Goal: Information Seeking & Learning: Learn about a topic

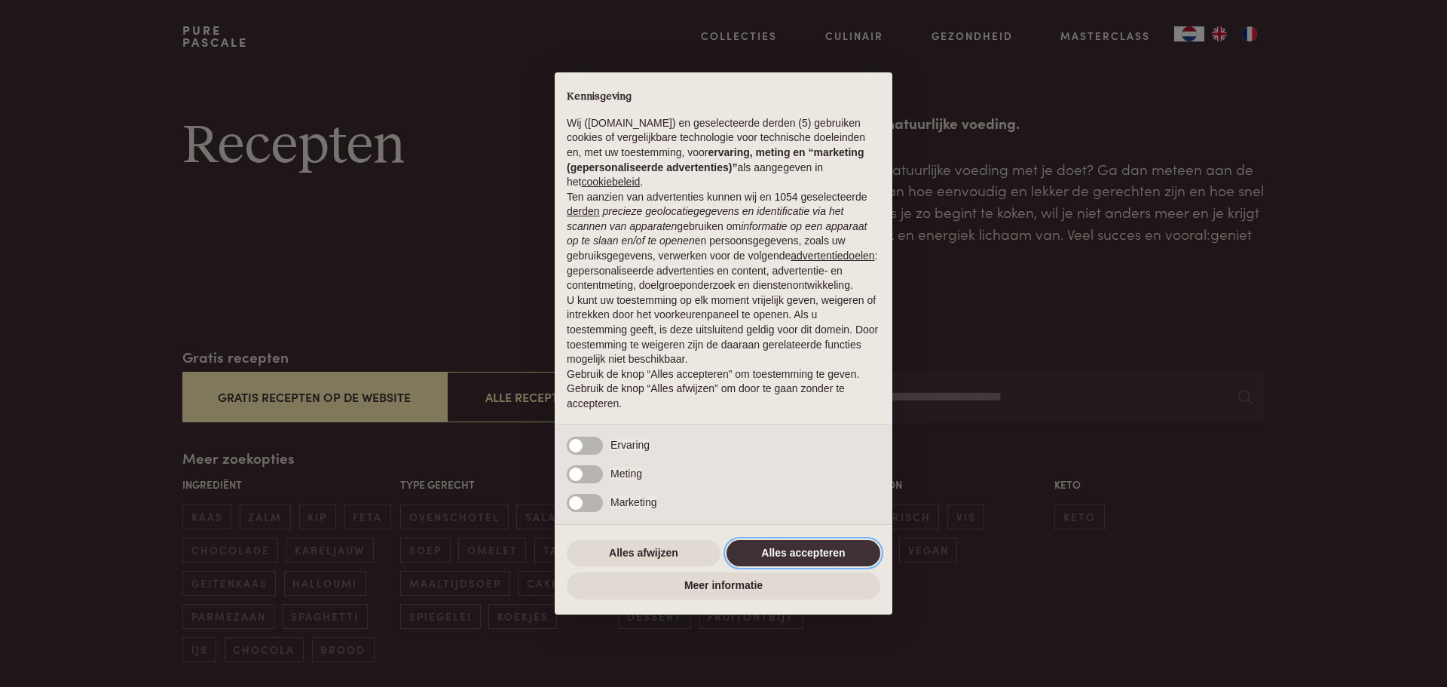
click at [791, 550] on button "Alles accepteren" at bounding box center [804, 553] width 154 height 27
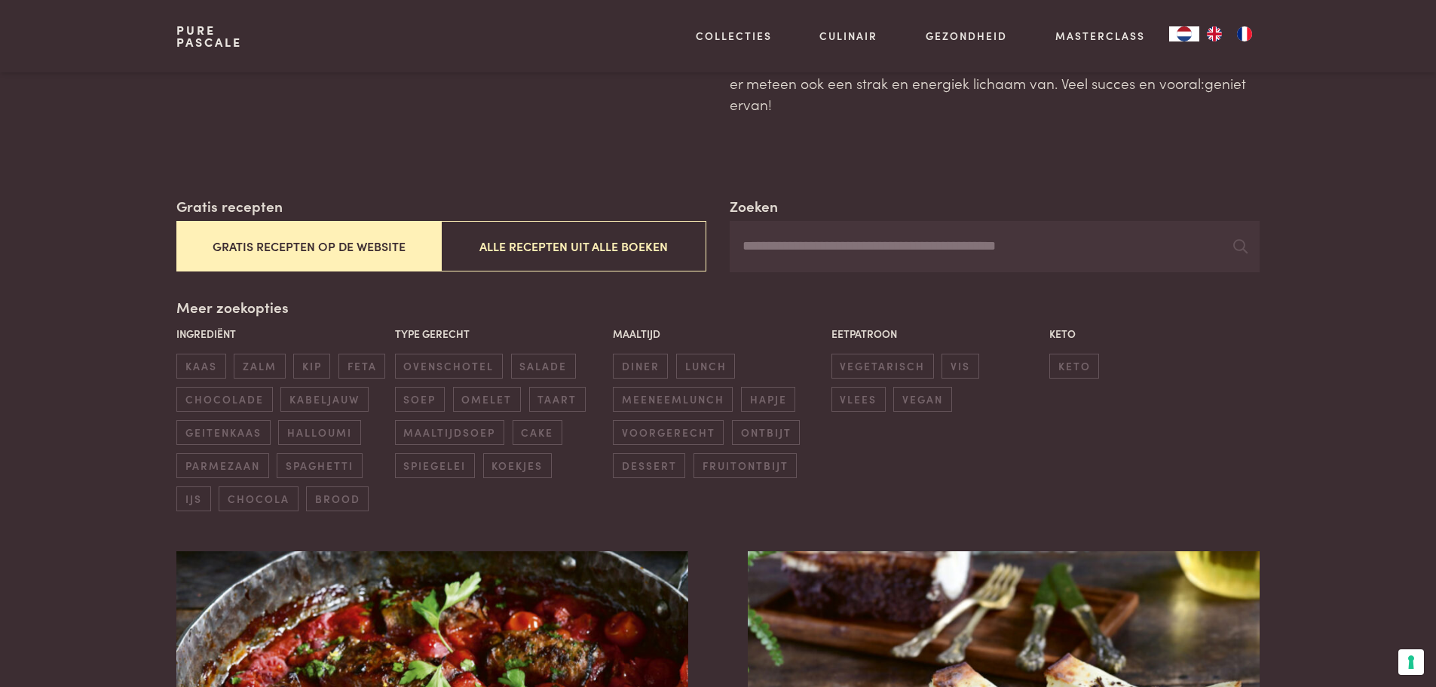
click at [311, 260] on button "Gratis recepten op de website" at bounding box center [308, 246] width 265 height 51
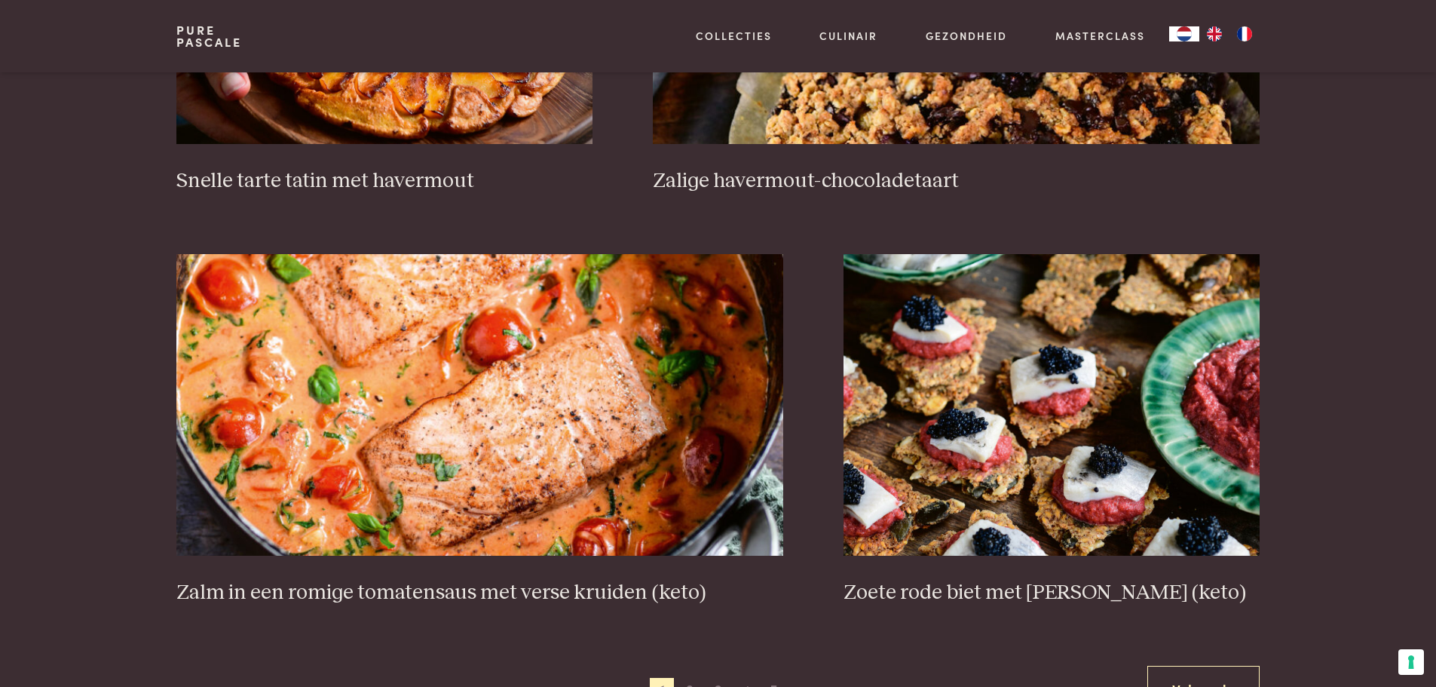
scroll to position [2607, 0]
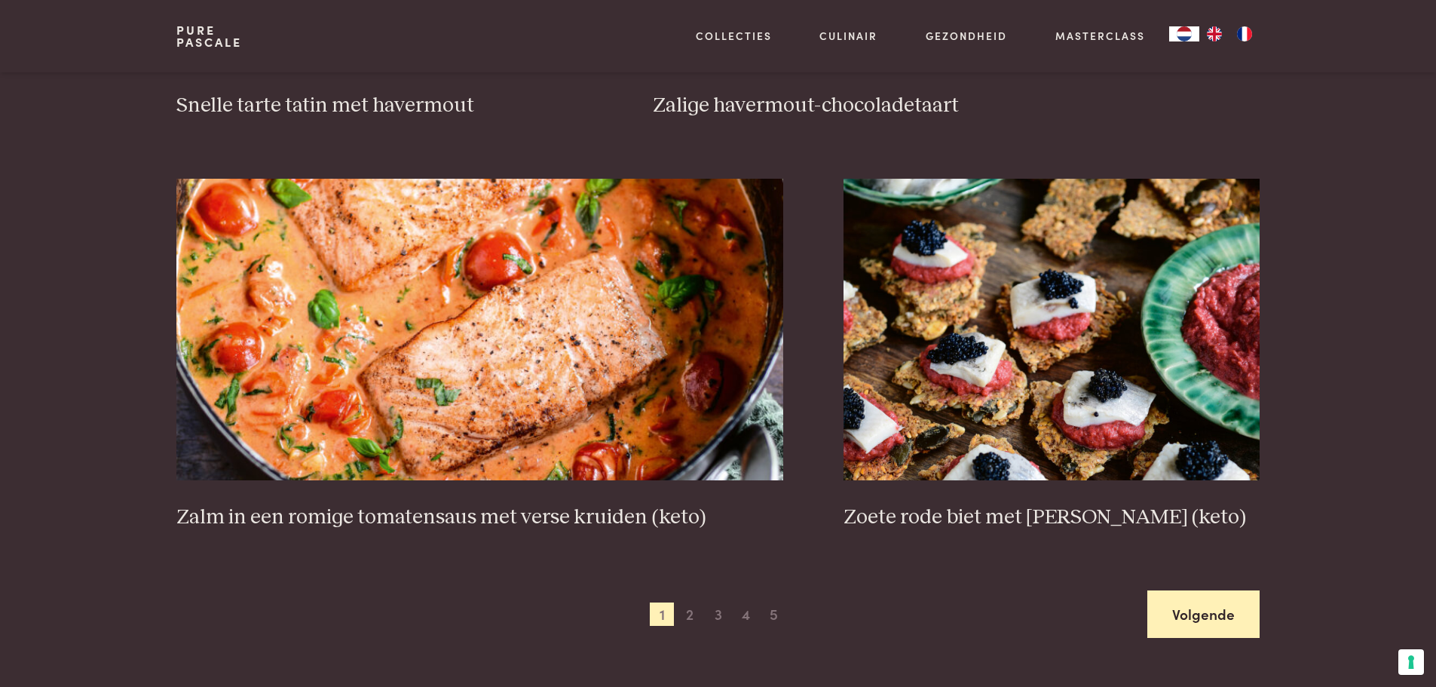
click at [1210, 608] on link "Volgende" at bounding box center [1203, 613] width 112 height 47
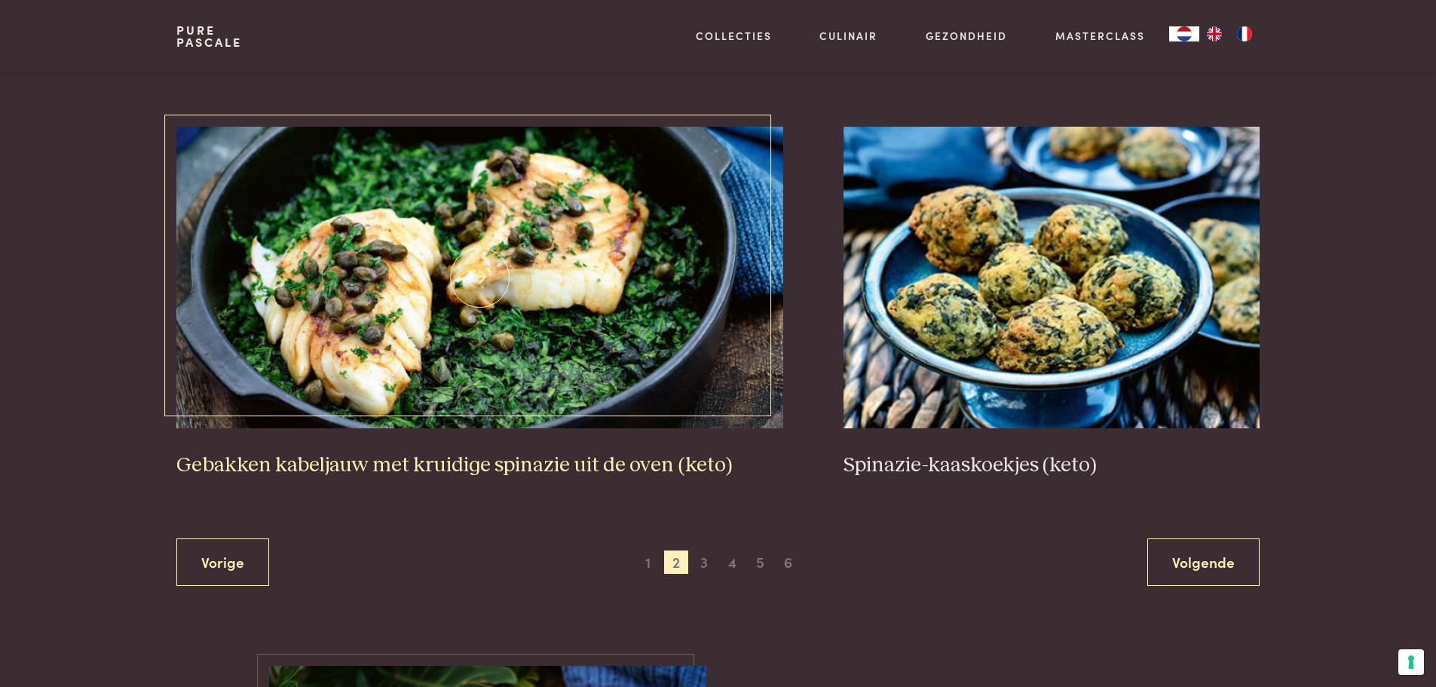
scroll to position [2683, 0]
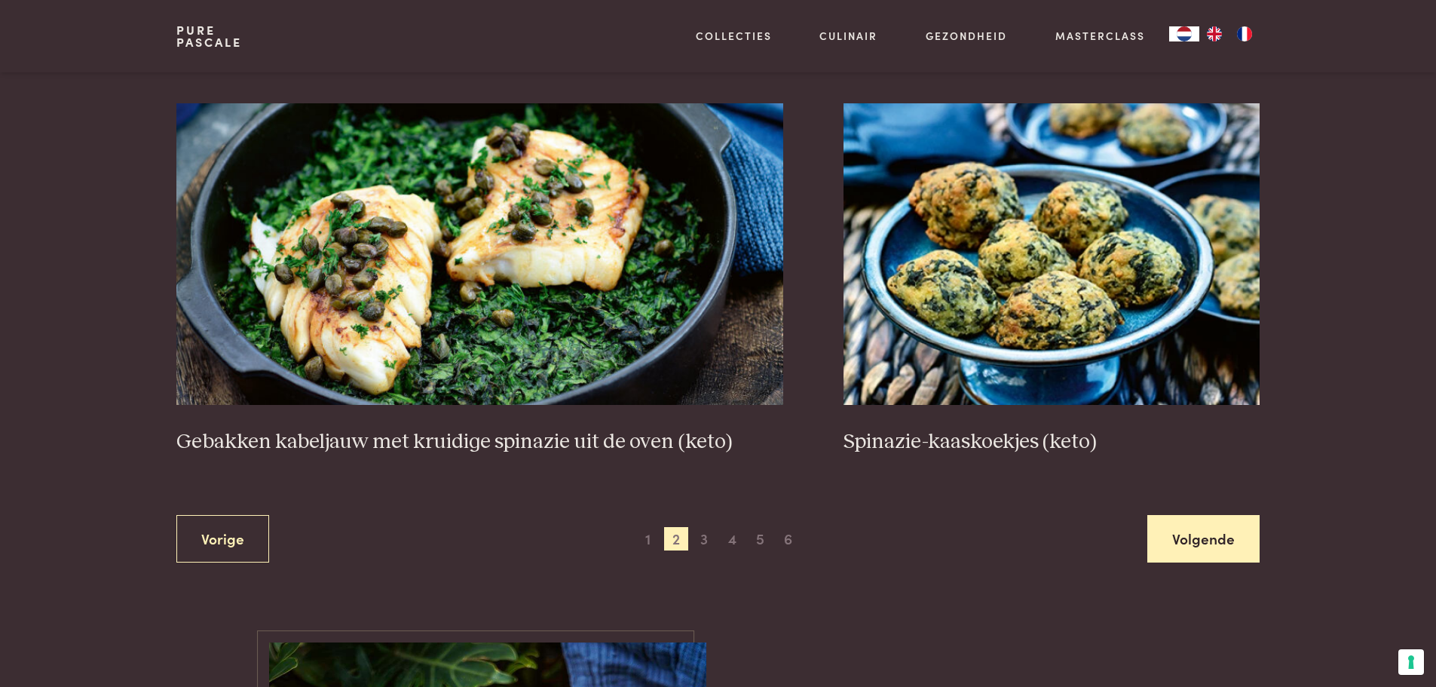
click at [1211, 531] on link "Volgende" at bounding box center [1203, 538] width 112 height 47
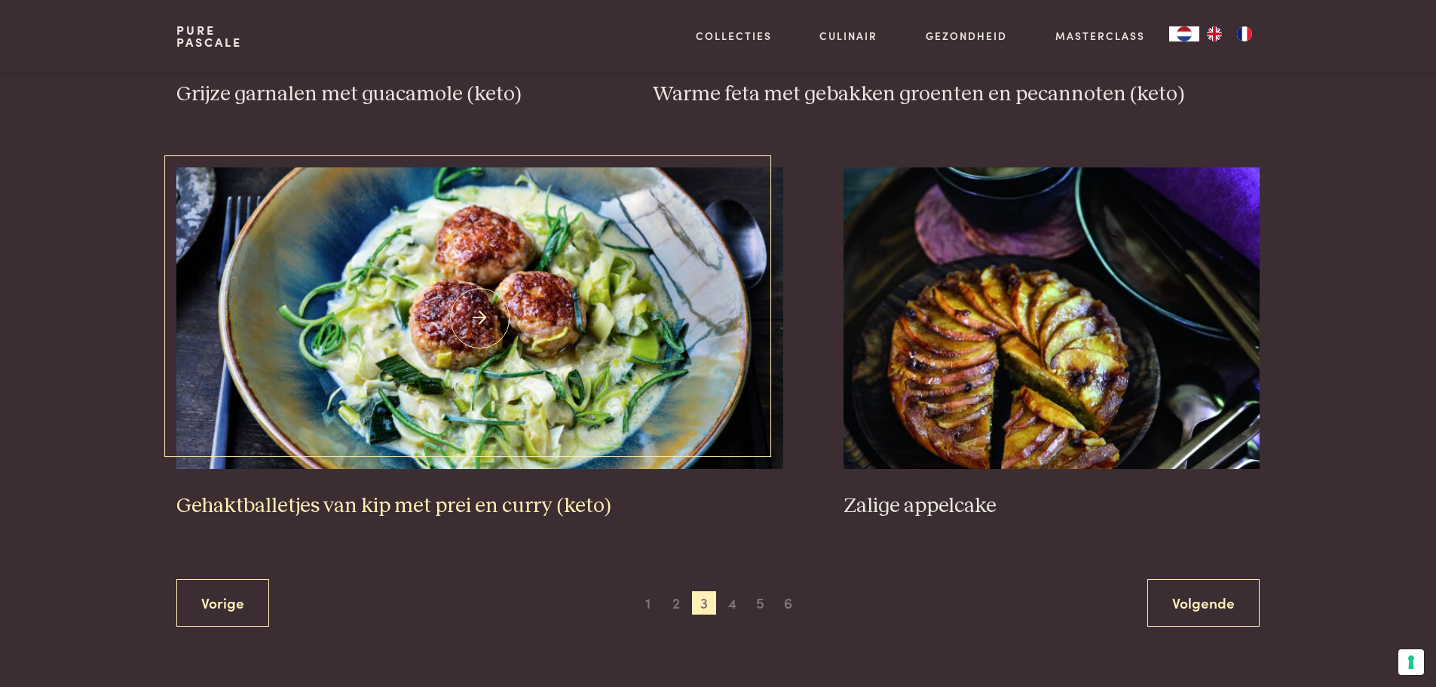
scroll to position [2758, 0]
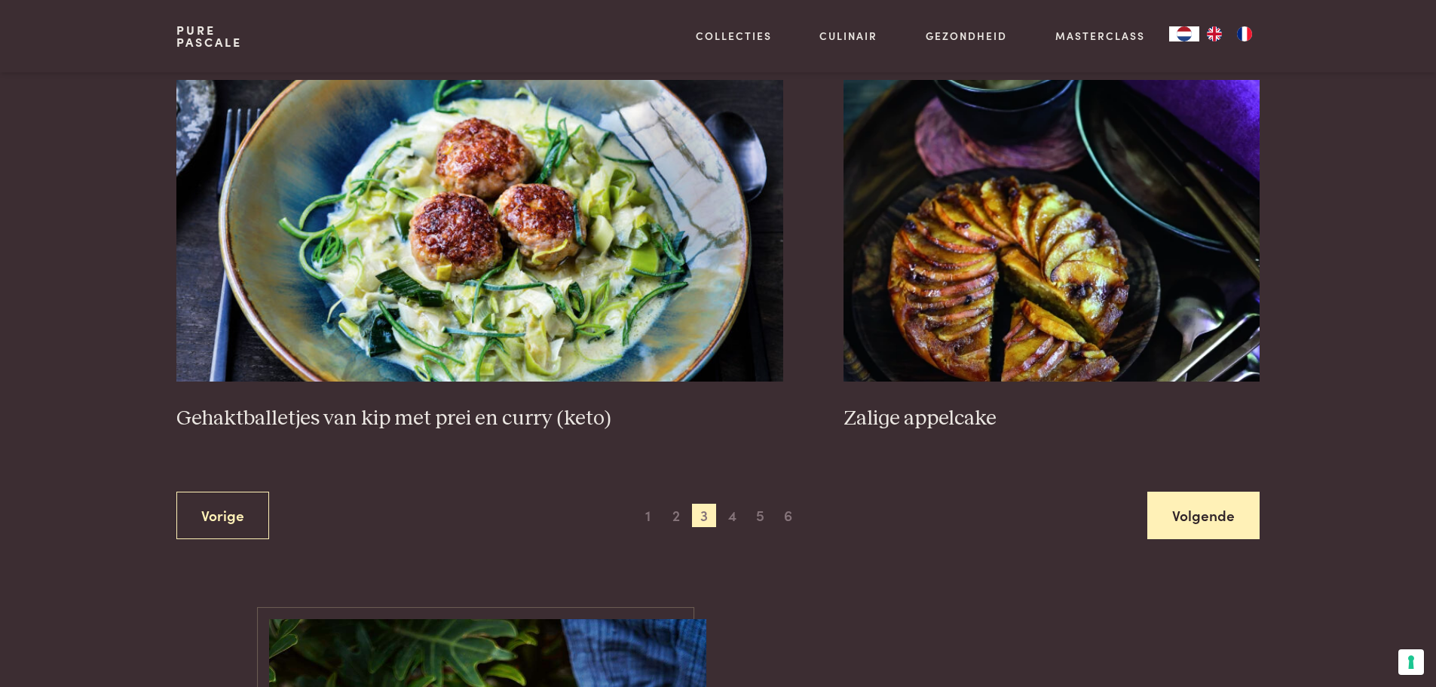
click at [1202, 513] on link "Volgende" at bounding box center [1203, 514] width 112 height 47
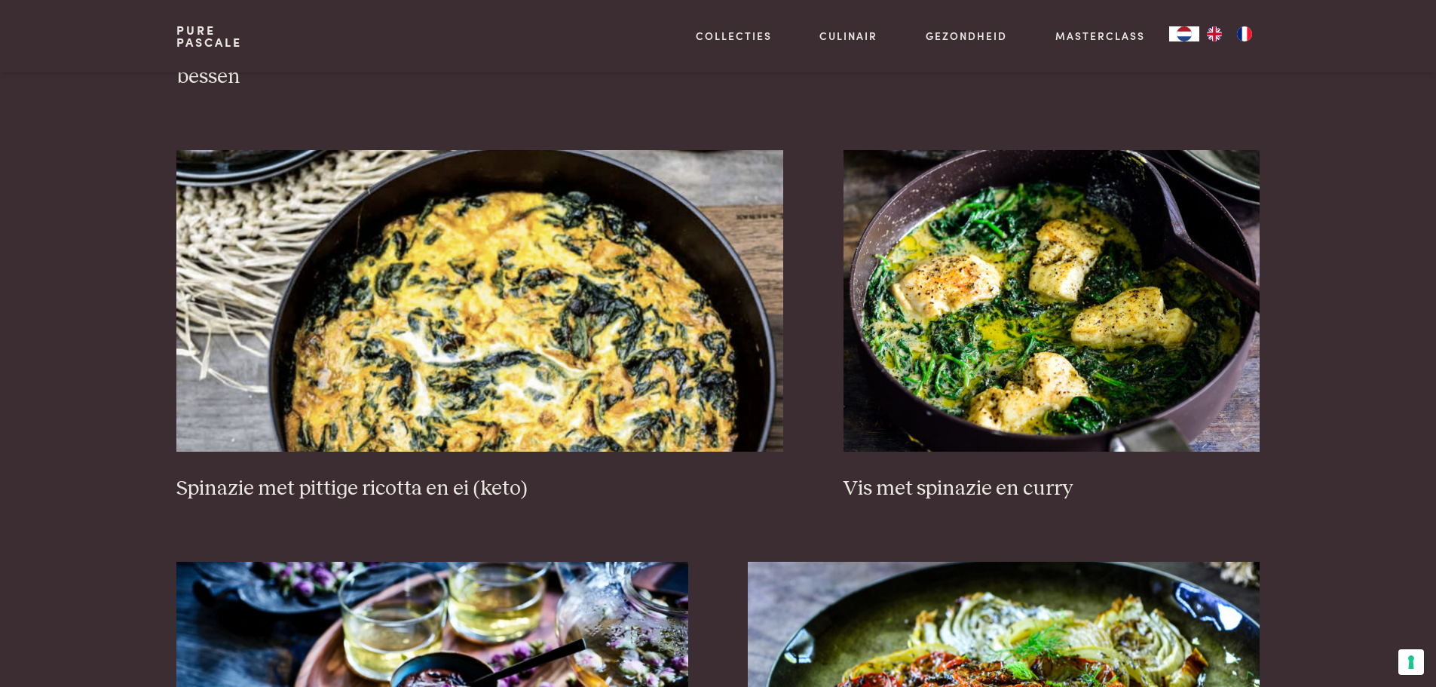
scroll to position [1477, 0]
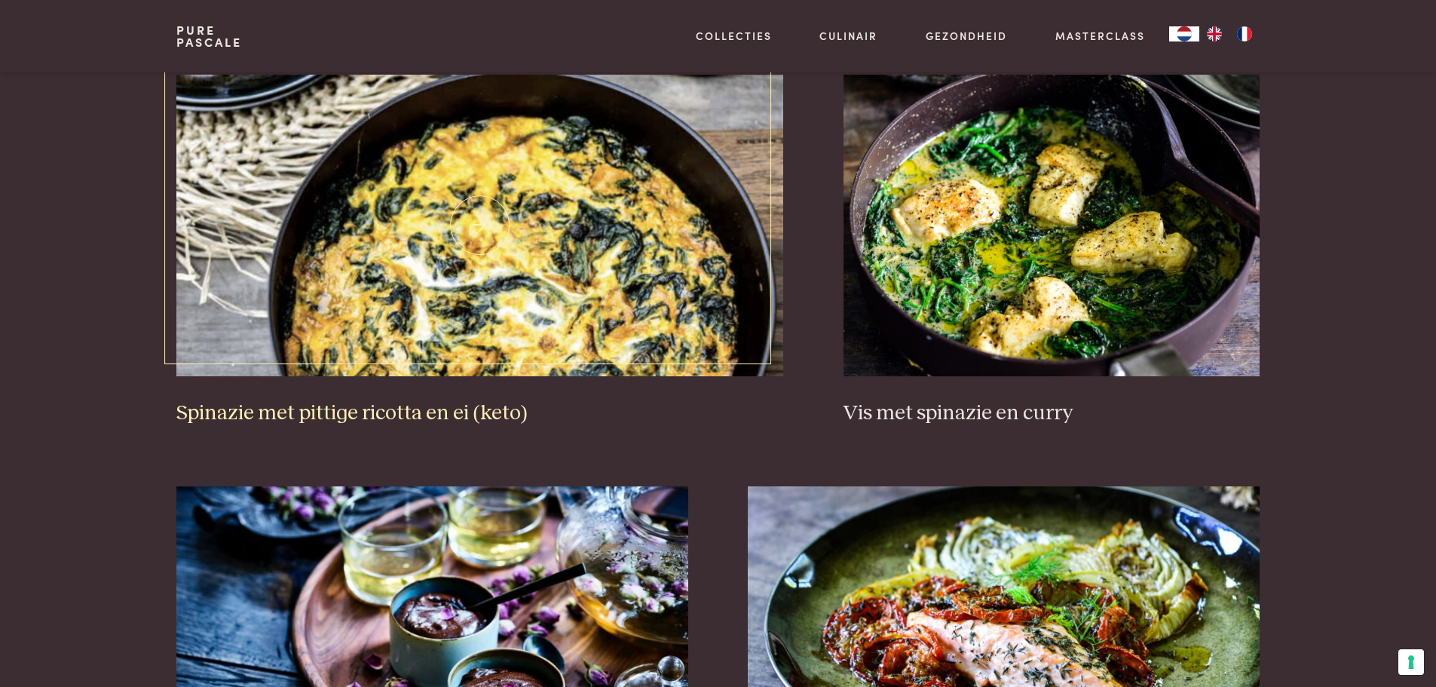
click at [513, 306] on img at bounding box center [479, 226] width 607 height 302
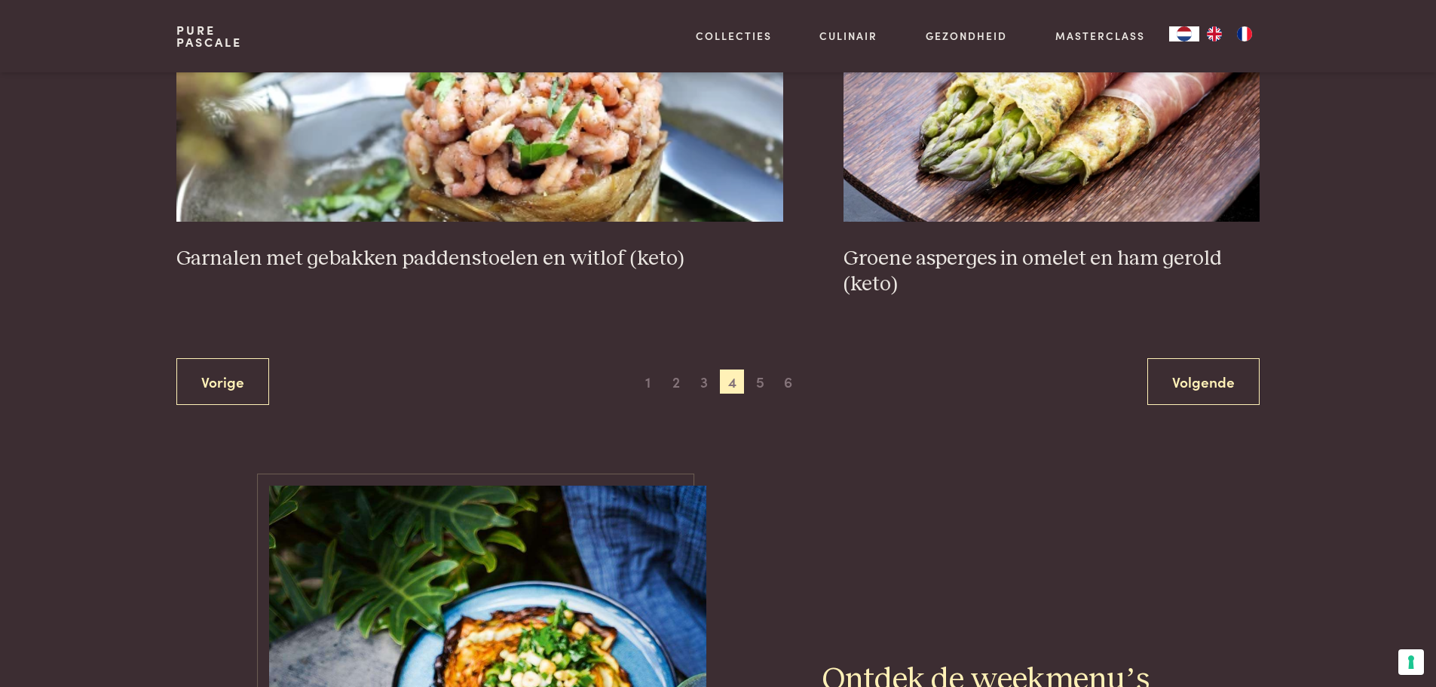
scroll to position [2909, 0]
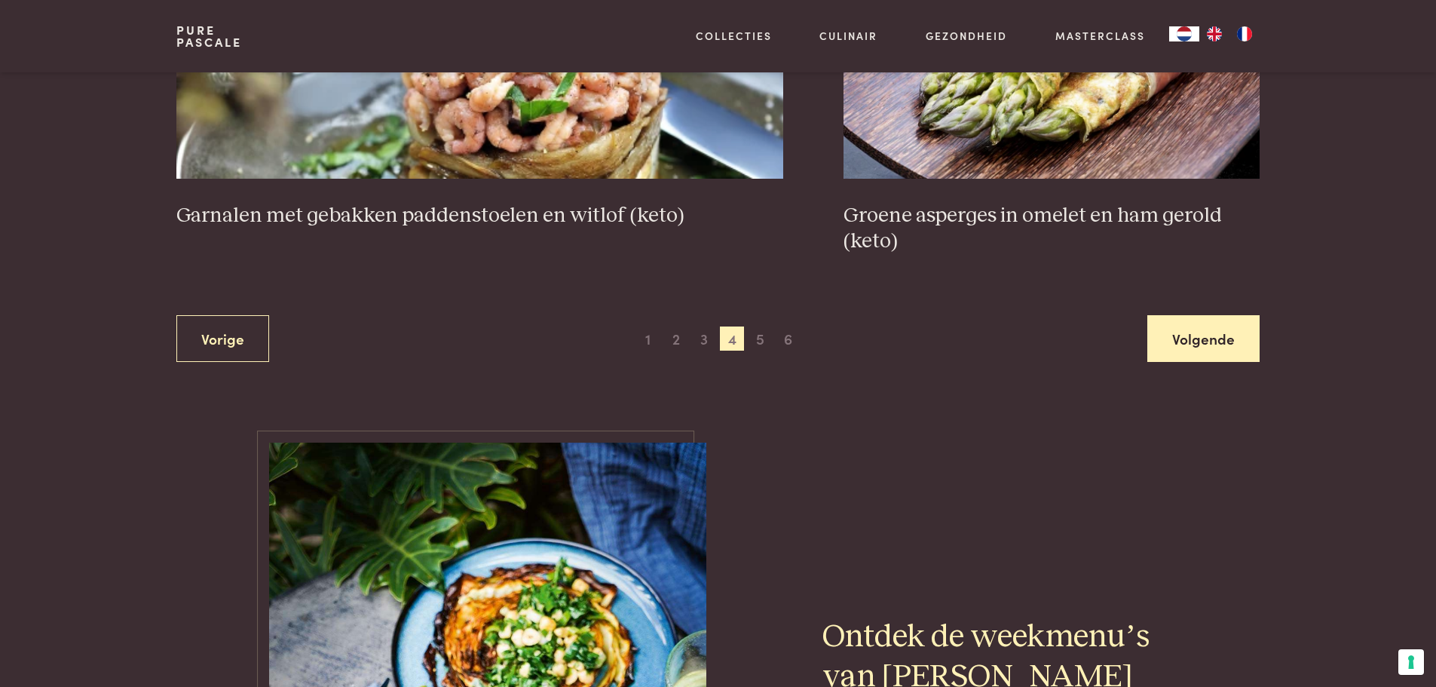
click at [1196, 329] on link "Volgende" at bounding box center [1203, 338] width 112 height 47
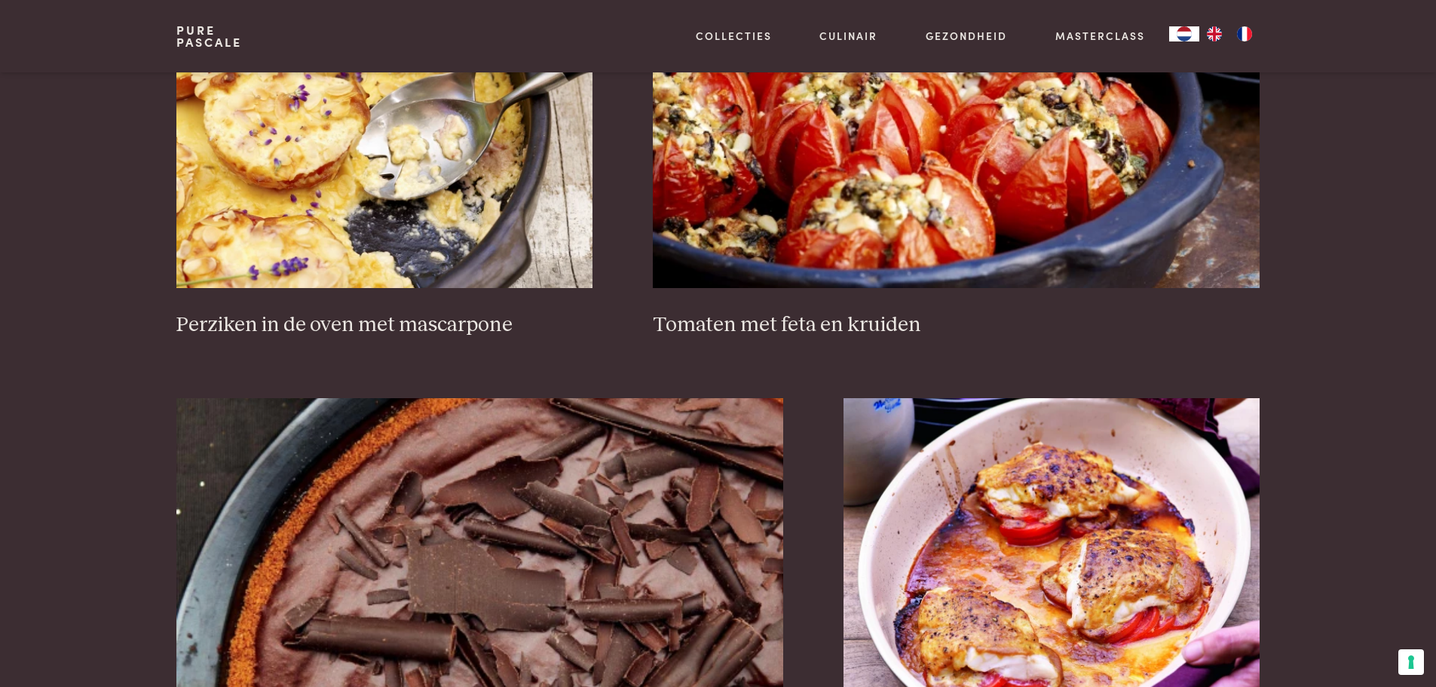
scroll to position [2381, 0]
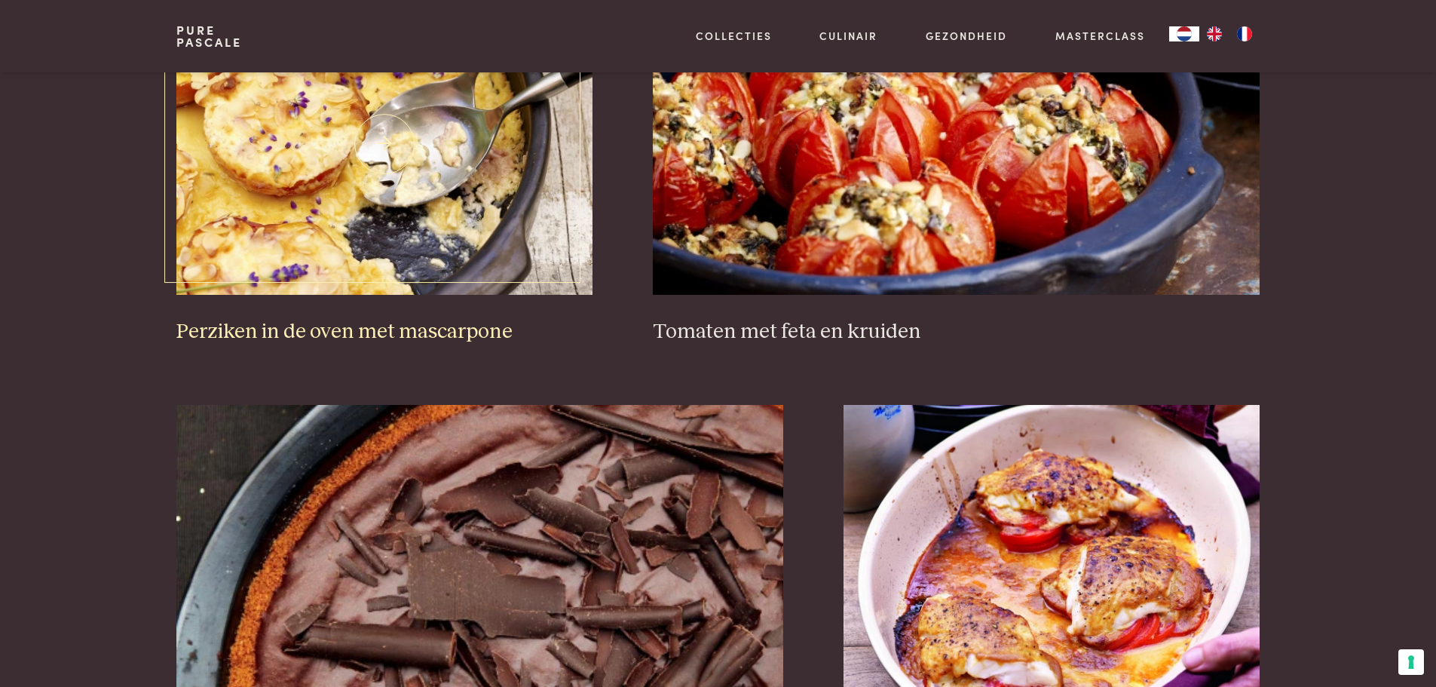
click at [380, 198] on img at bounding box center [384, 144] width 416 height 302
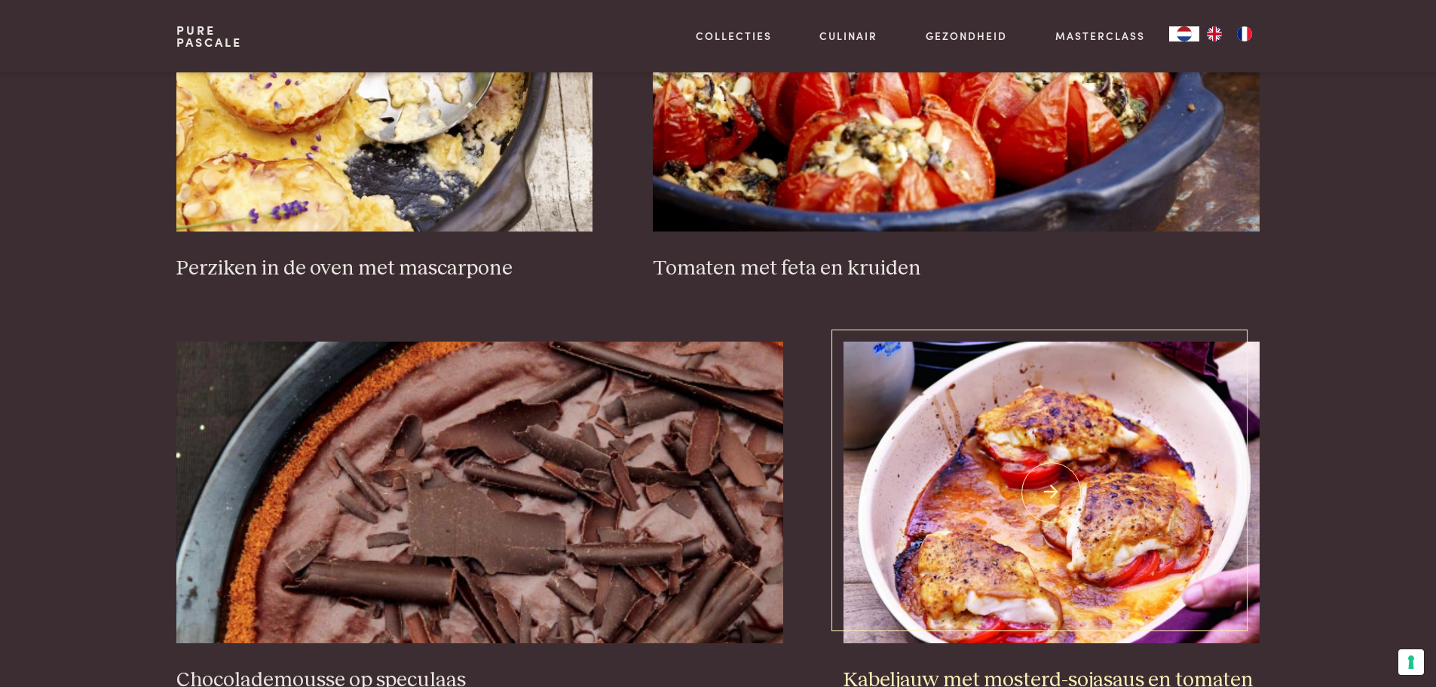
scroll to position [2607, 0]
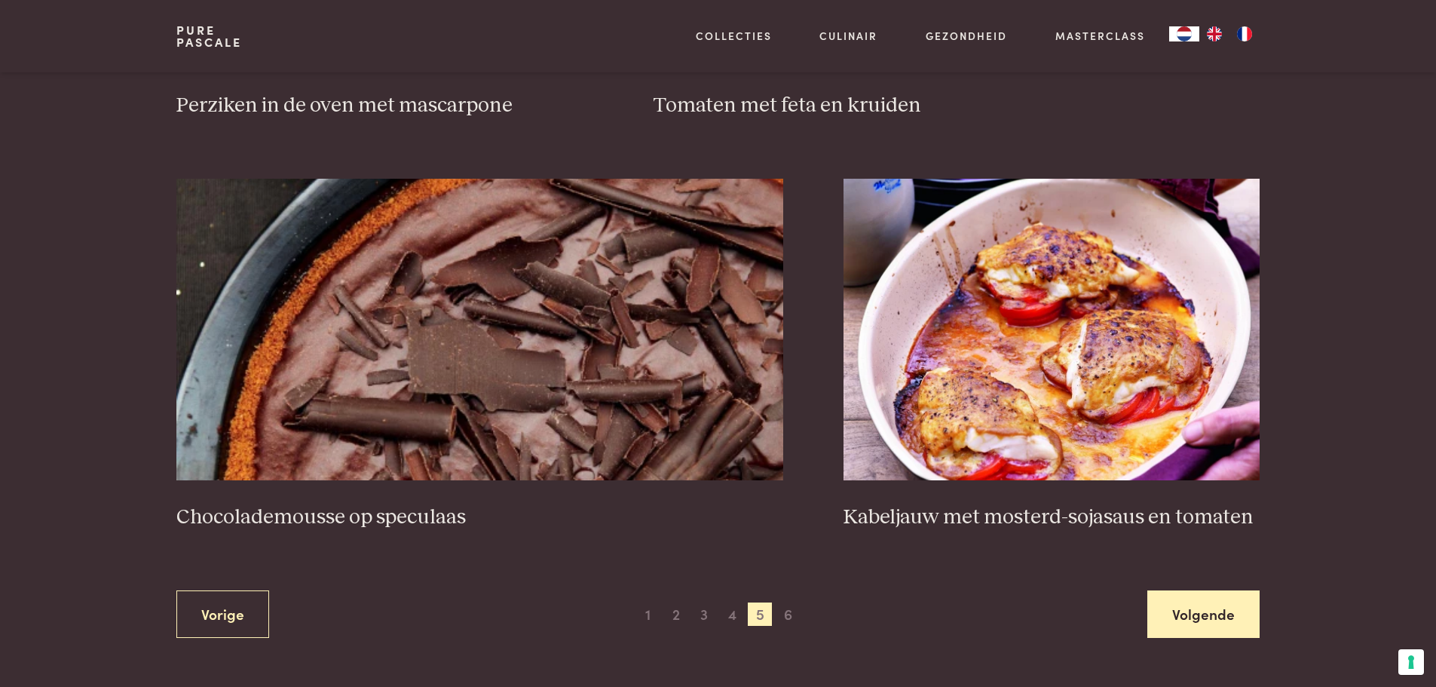
click at [1205, 617] on link "Volgende" at bounding box center [1203, 613] width 112 height 47
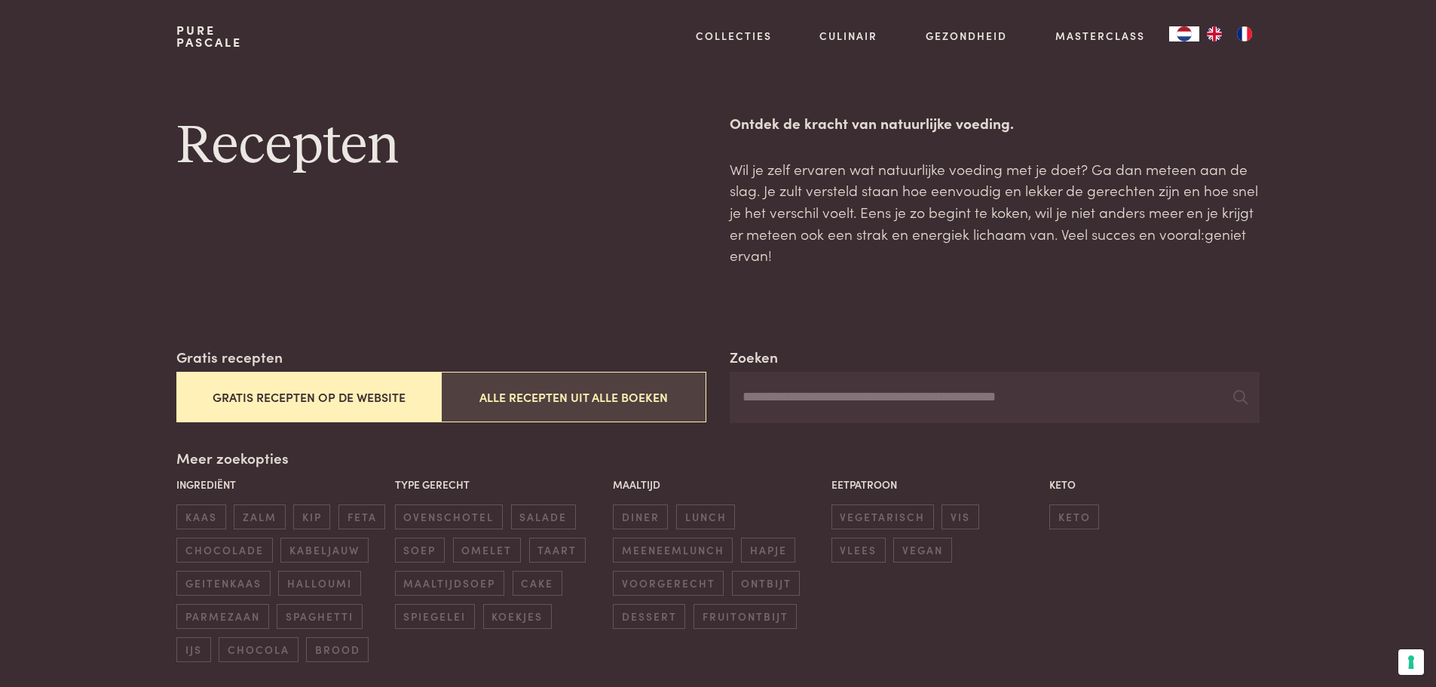
click at [591, 396] on button "Alle recepten uit alle boeken" at bounding box center [573, 397] width 265 height 51
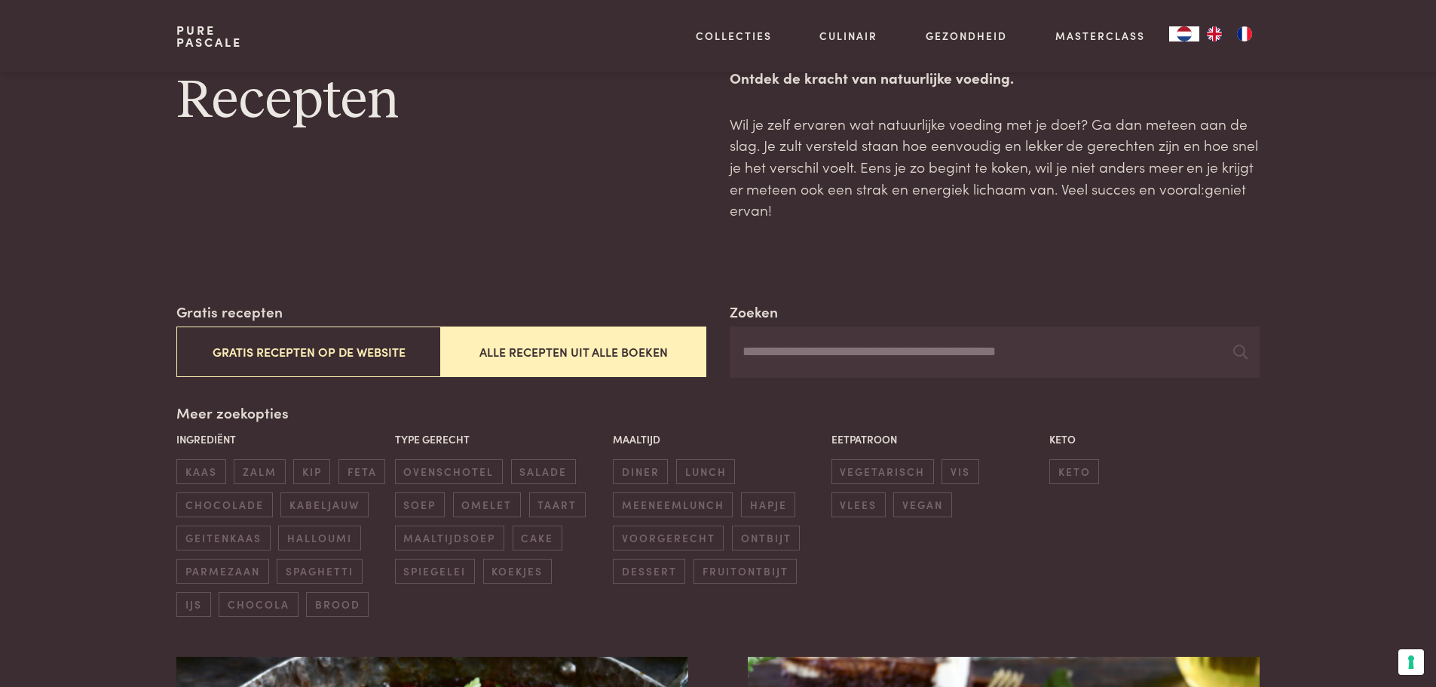
scroll to position [44, 0]
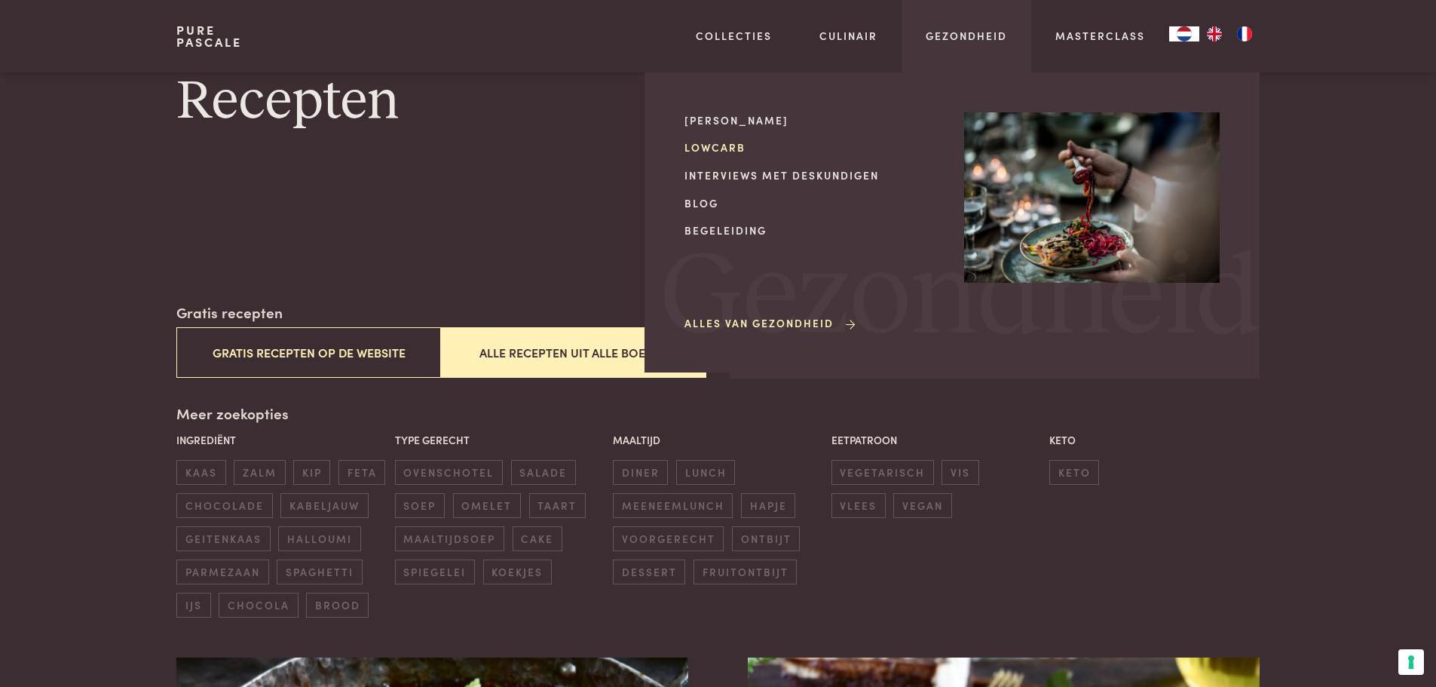
click at [718, 146] on link "Lowcarb" at bounding box center [812, 147] width 256 height 16
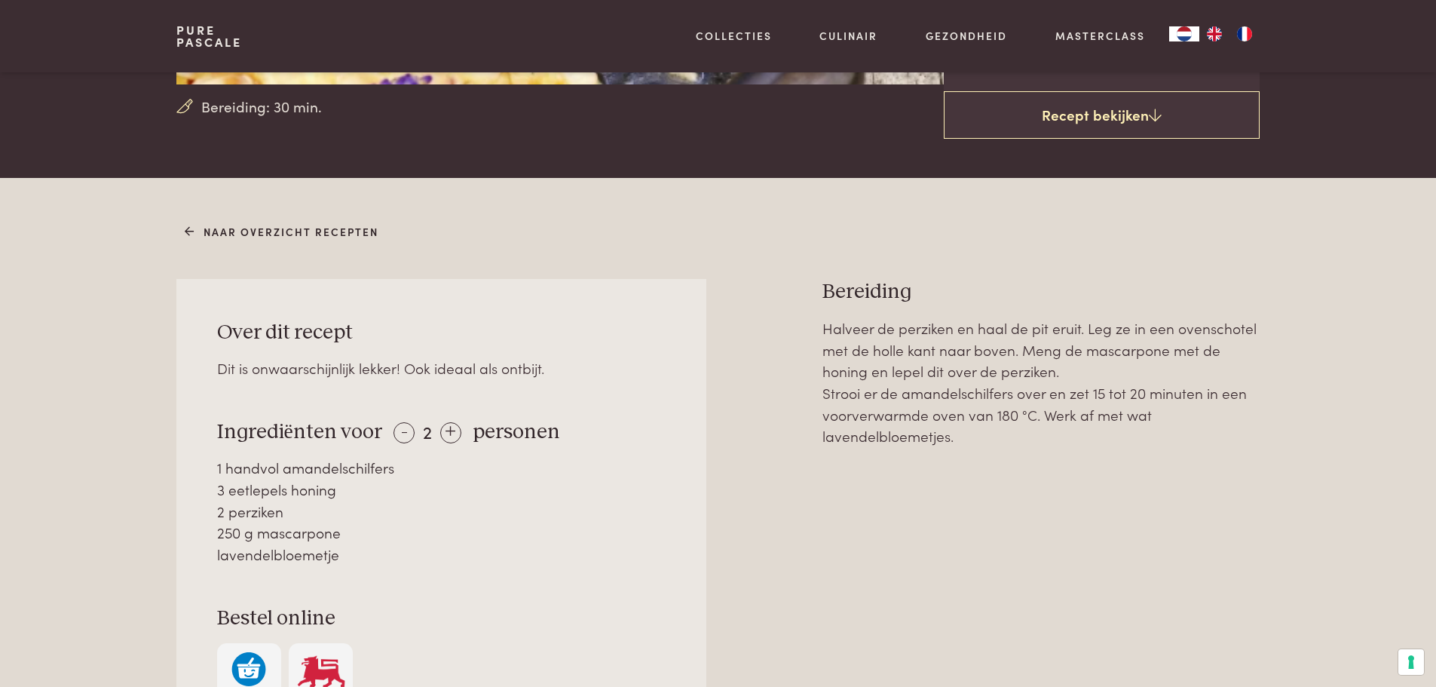
scroll to position [377, 0]
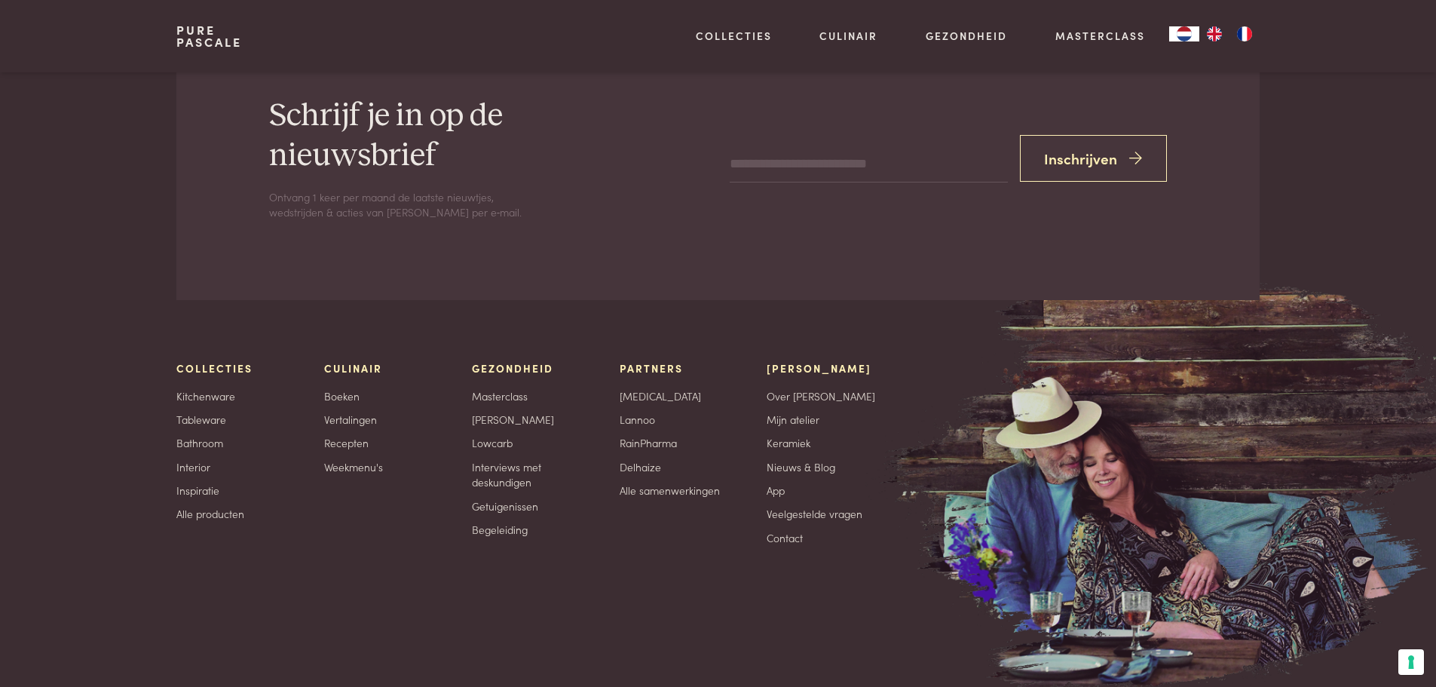
scroll to position [5383, 0]
click at [331, 391] on link "Boeken" at bounding box center [341, 397] width 35 height 16
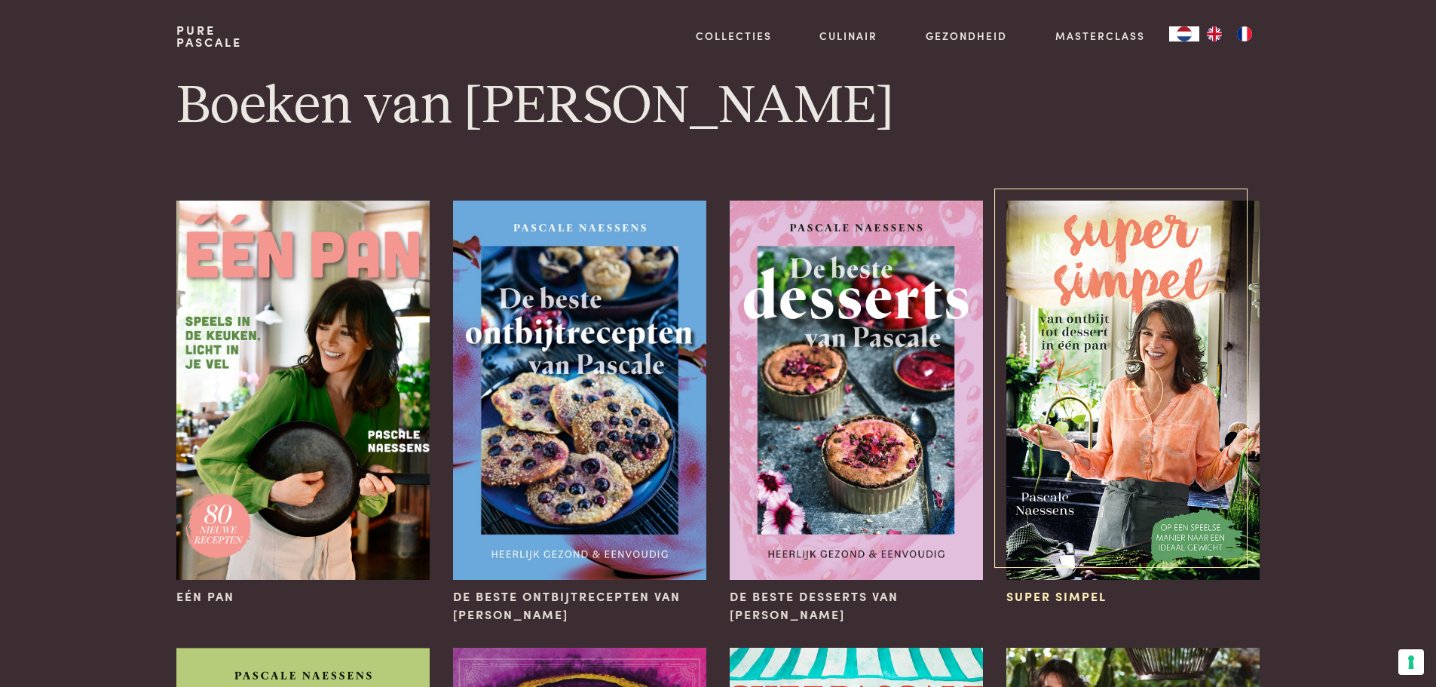
click at [1153, 394] on img at bounding box center [1132, 390] width 253 height 379
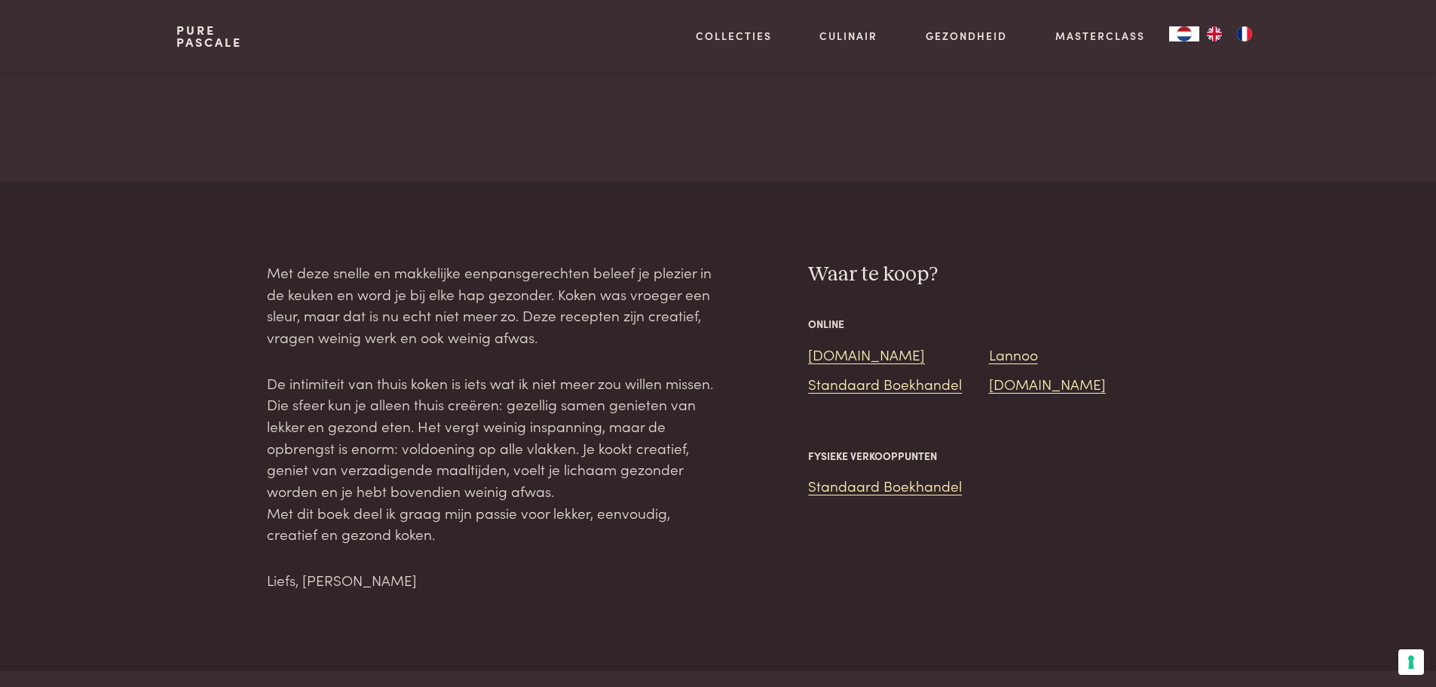
scroll to position [1131, 0]
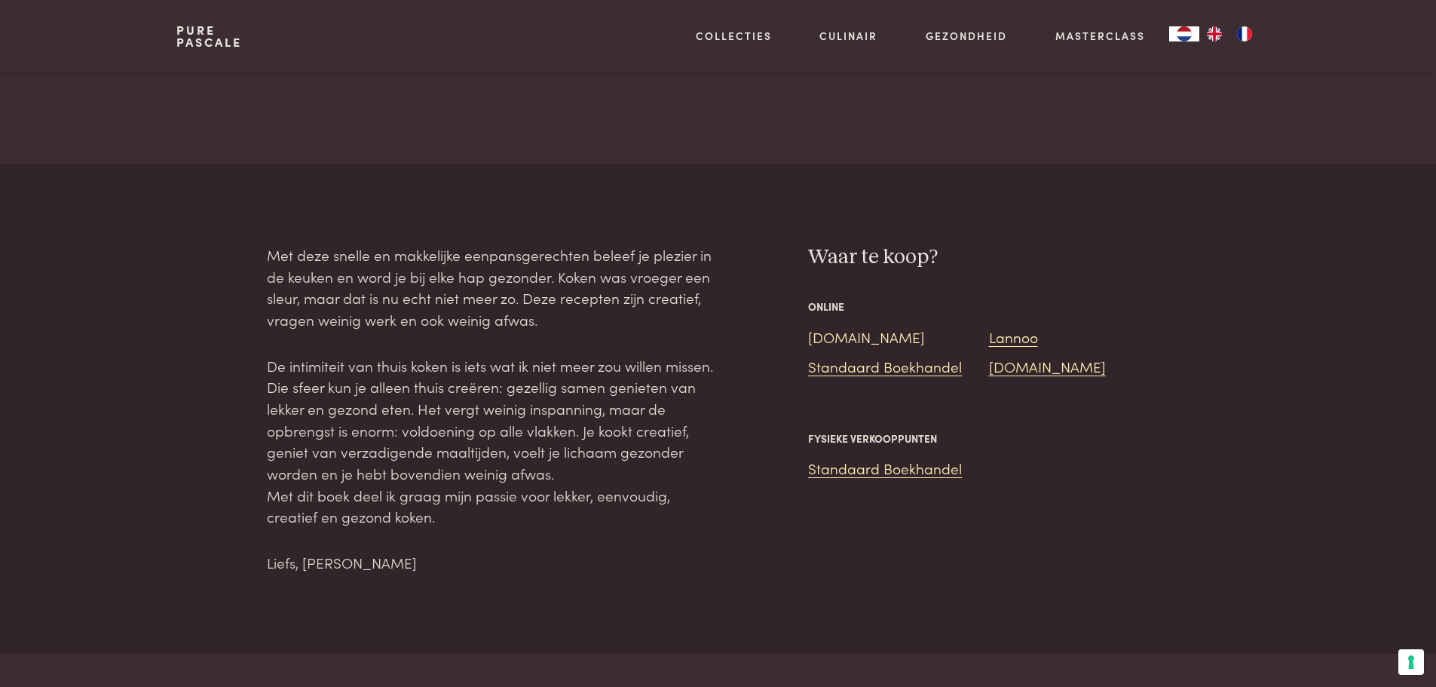
click at [834, 339] on link "[DOMAIN_NAME]" at bounding box center [866, 336] width 117 height 20
